Goal: Check status: Check status

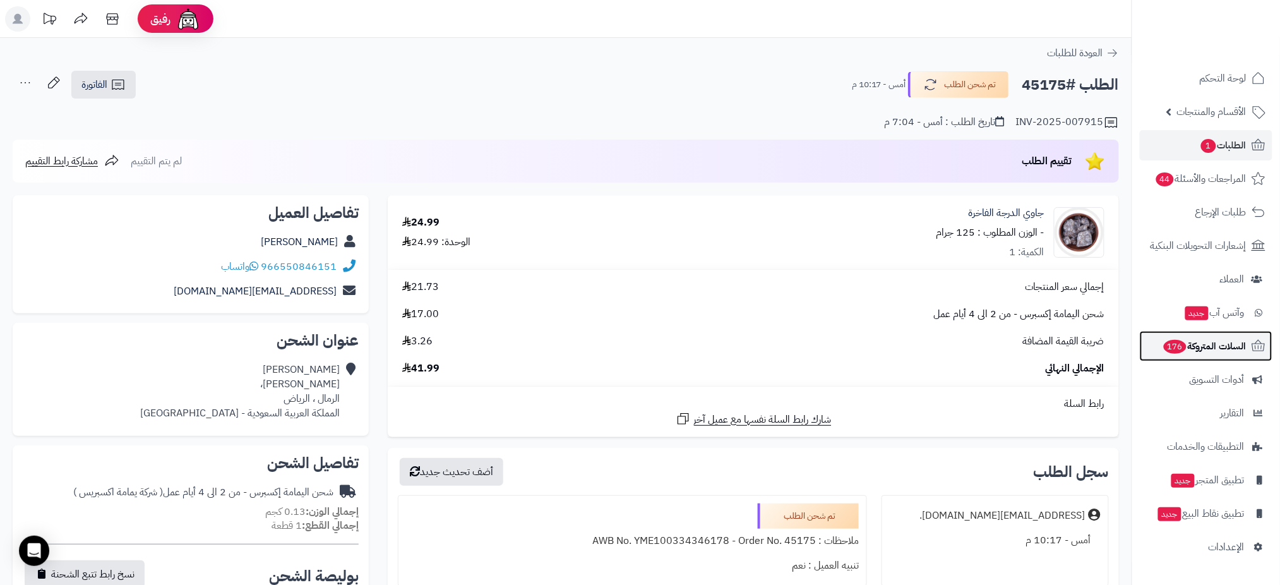
click at [1210, 349] on span "السلات المتروكة 176" at bounding box center [1205, 346] width 84 height 18
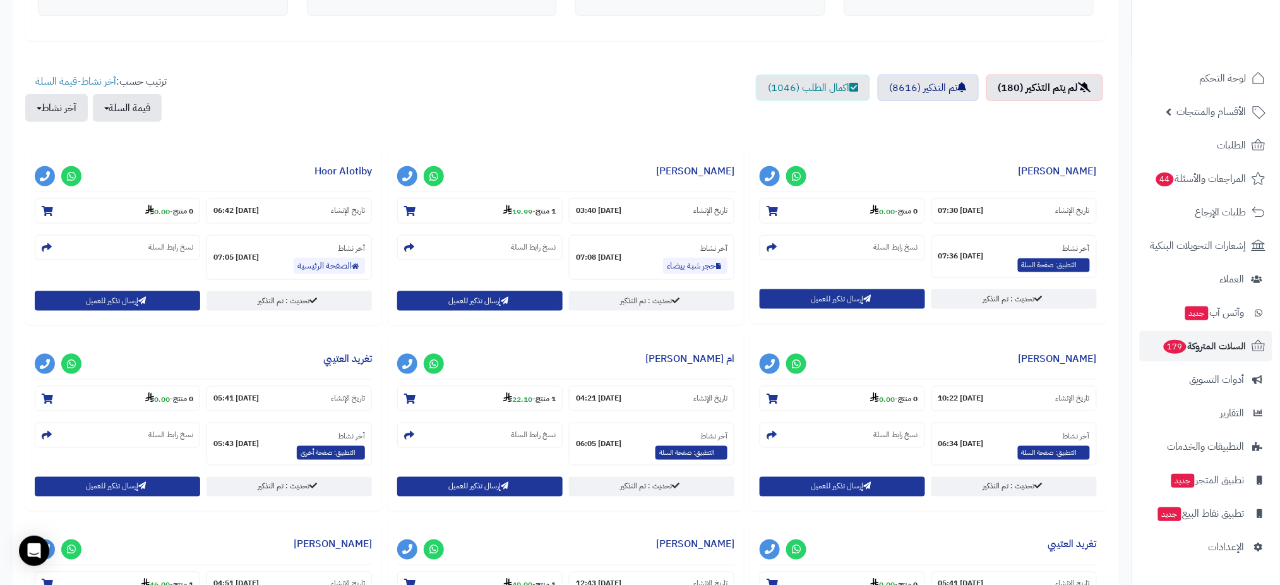
scroll to position [378, 0]
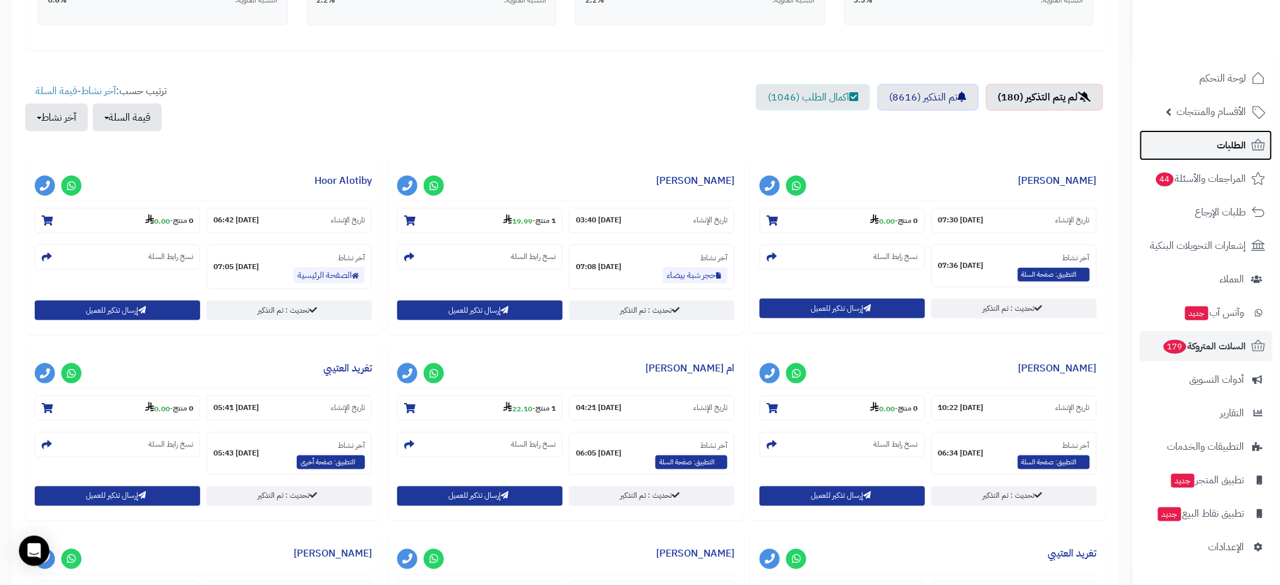
click at [1225, 145] on span "الطلبات" at bounding box center [1232, 145] width 29 height 18
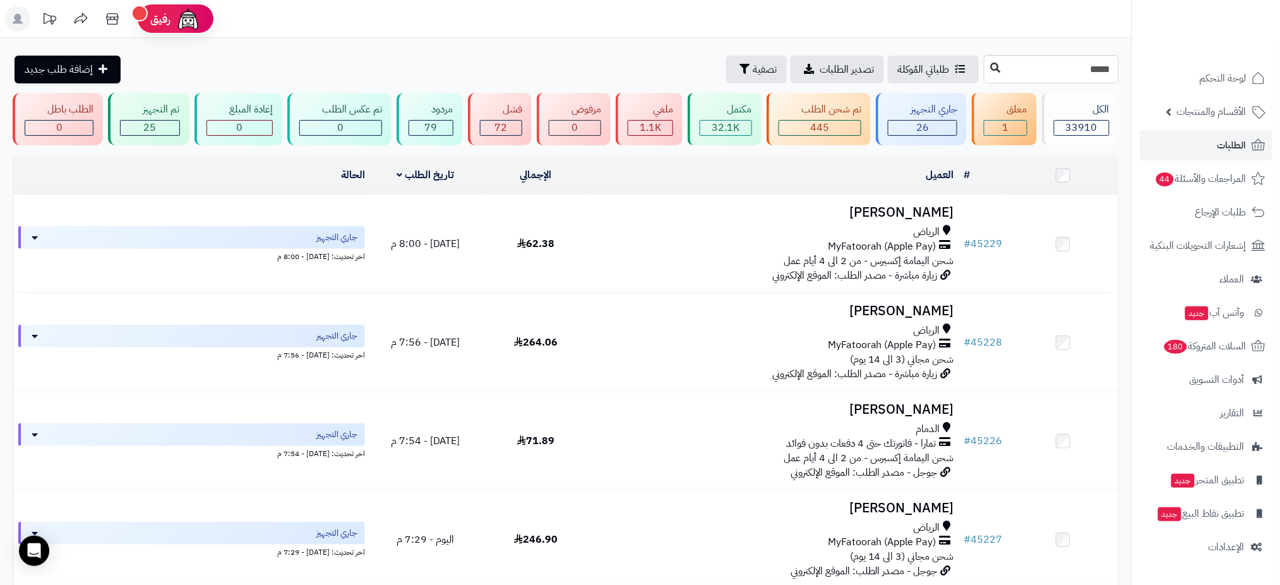
type input "*****"
click at [991, 65] on icon at bounding box center [996, 68] width 10 height 10
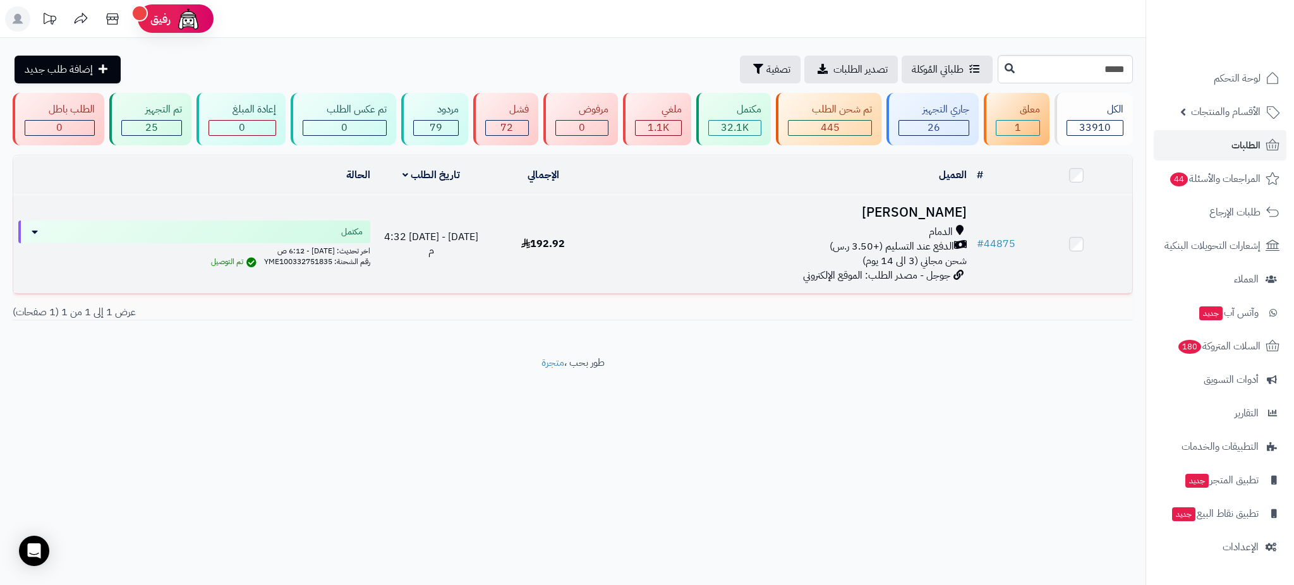
click at [916, 212] on h3 "Abeer Alhelal" at bounding box center [785, 212] width 363 height 15
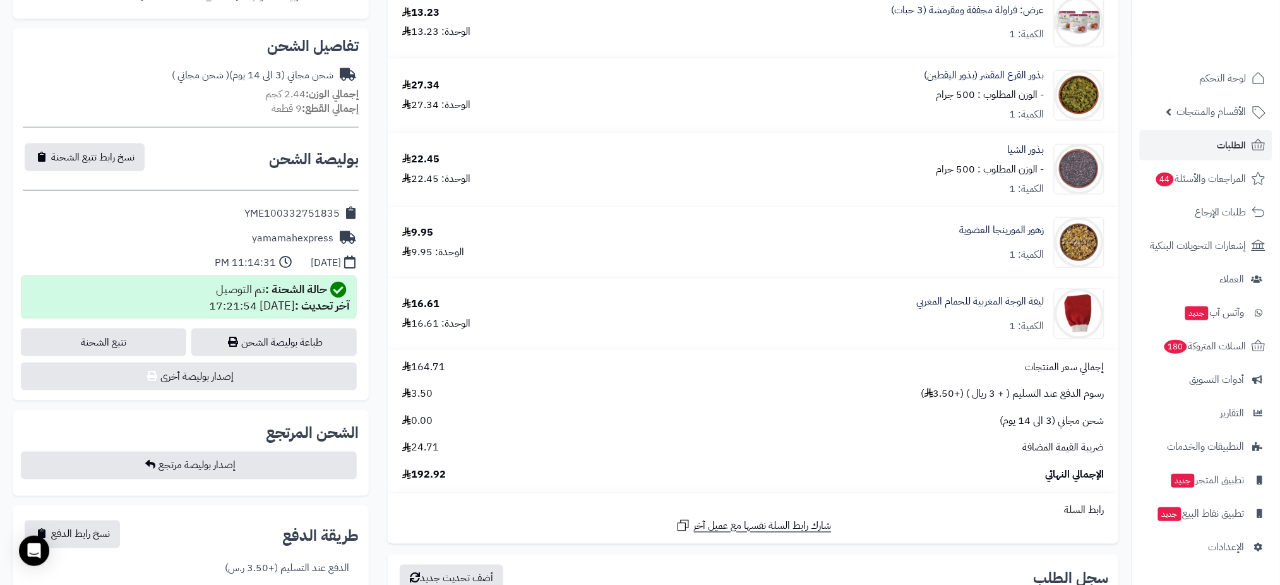
scroll to position [426, 0]
